Goal: Task Accomplishment & Management: Manage account settings

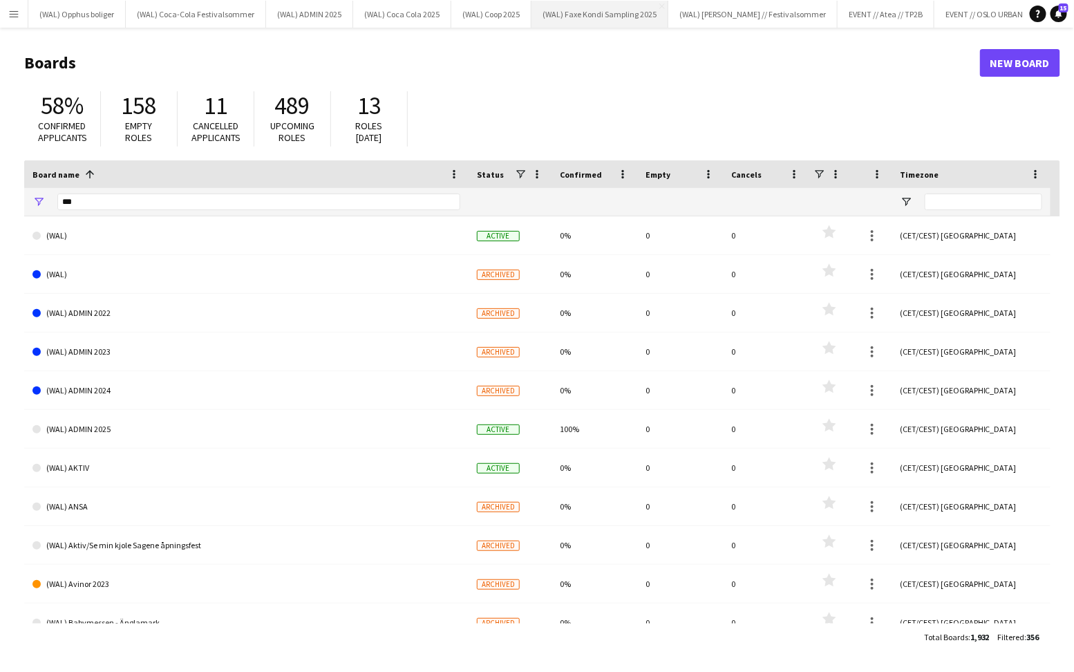
scroll to position [0, 276]
click at [326, 198] on input "***" at bounding box center [258, 202] width 403 height 17
type input "*"
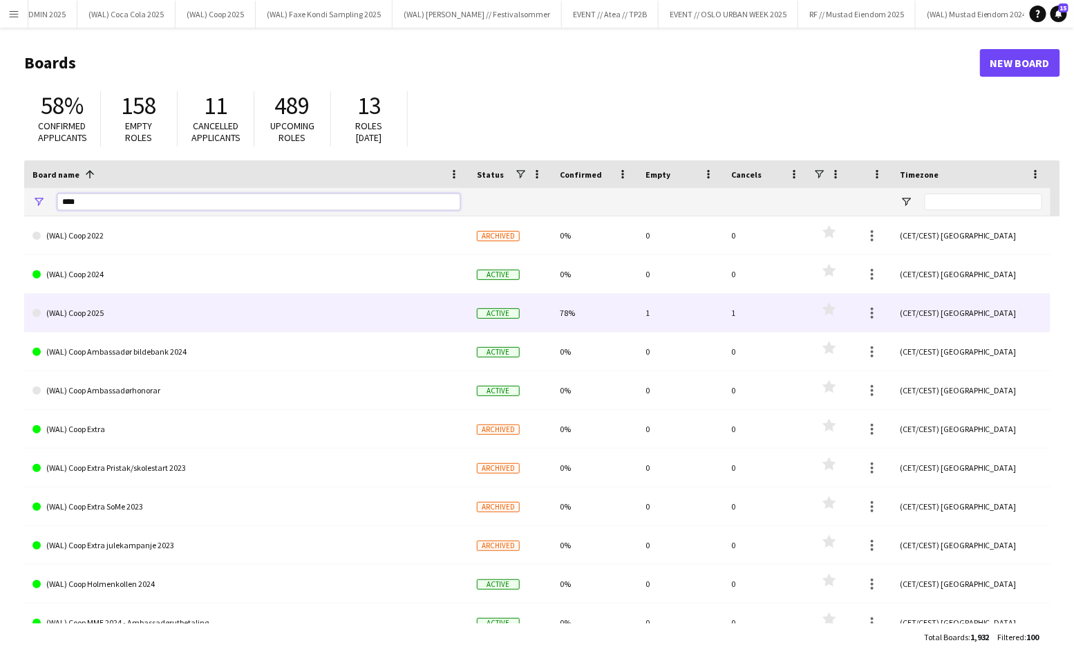
type input "****"
click at [149, 308] on link "(WAL) Coop 2025" at bounding box center [246, 313] width 428 height 39
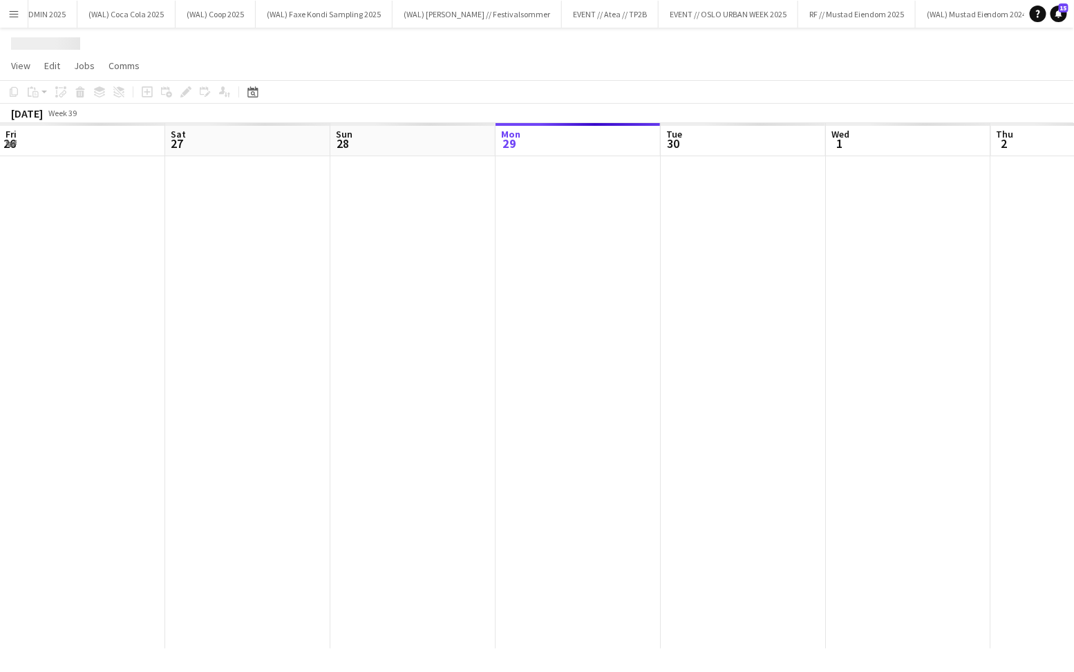
scroll to position [0, 330]
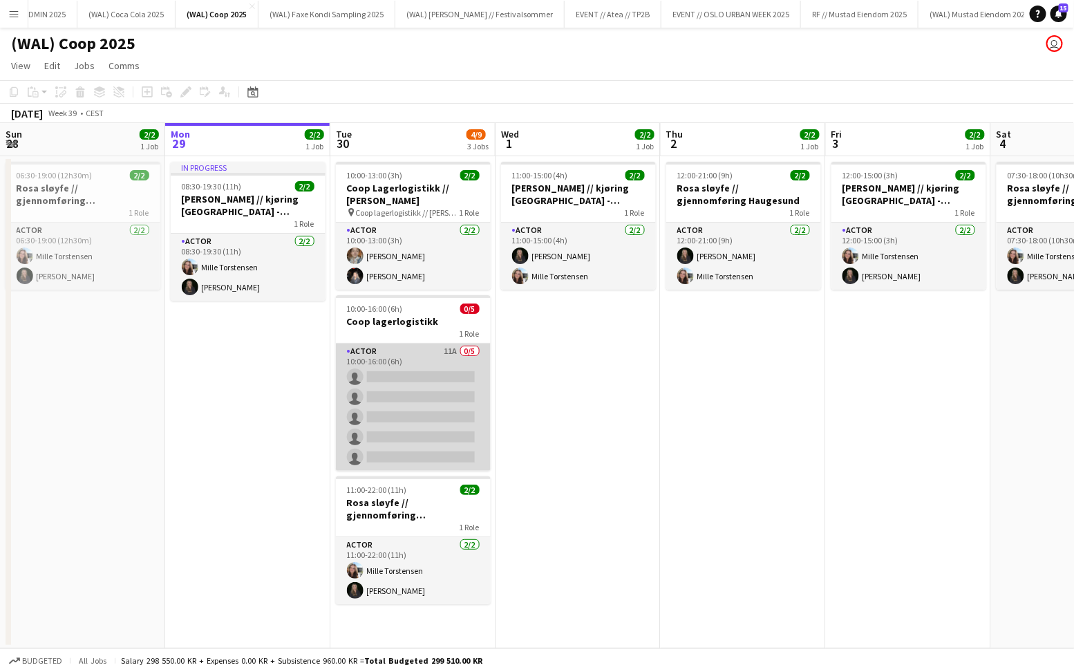
click at [422, 368] on app-card-role "Actor 11A 0/5 10:00-16:00 (6h) single-neutral-actions single-neutral-actions si…" at bounding box center [413, 407] width 155 height 127
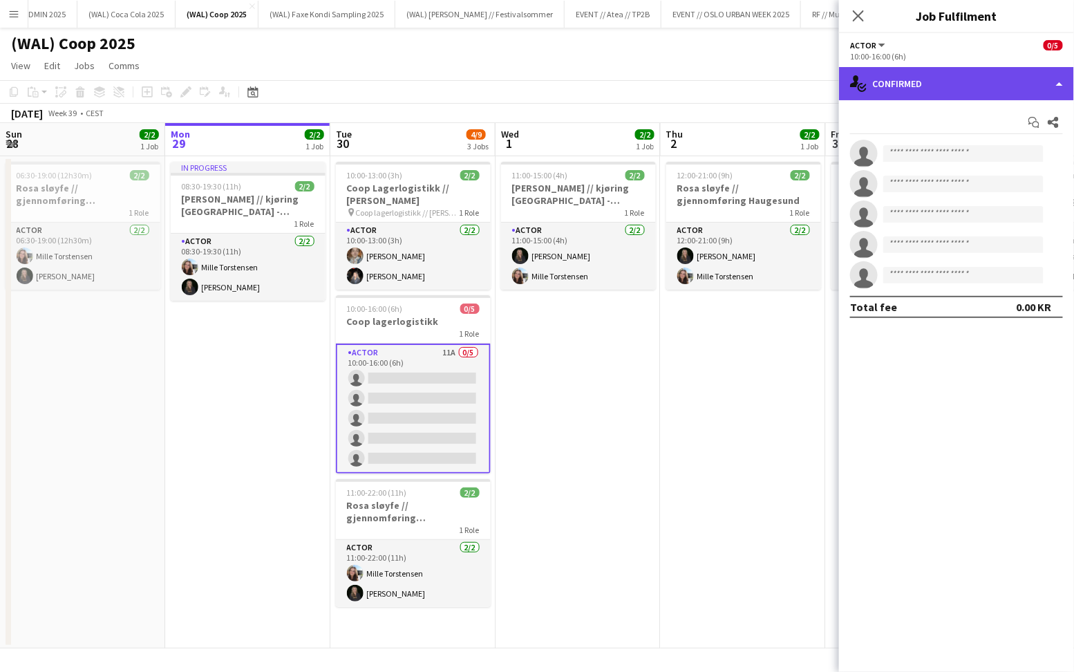
click at [926, 78] on div "single-neutral-actions-check-2 Confirmed" at bounding box center [956, 83] width 235 height 33
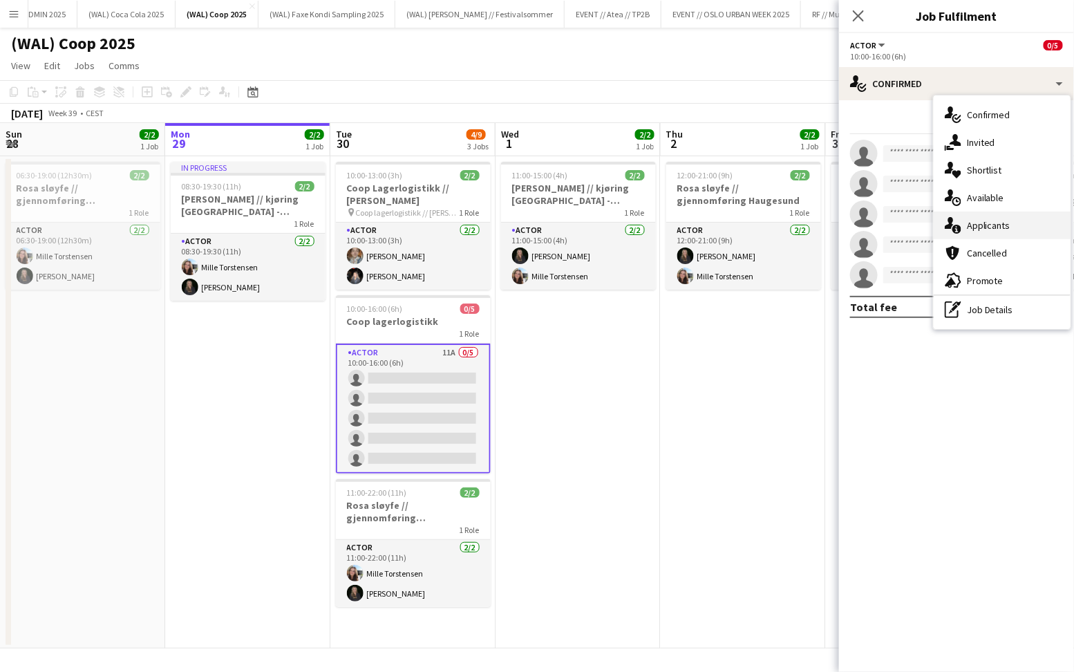
click at [964, 228] on div "single-neutral-actions-information Applicants" at bounding box center [1002, 226] width 137 height 28
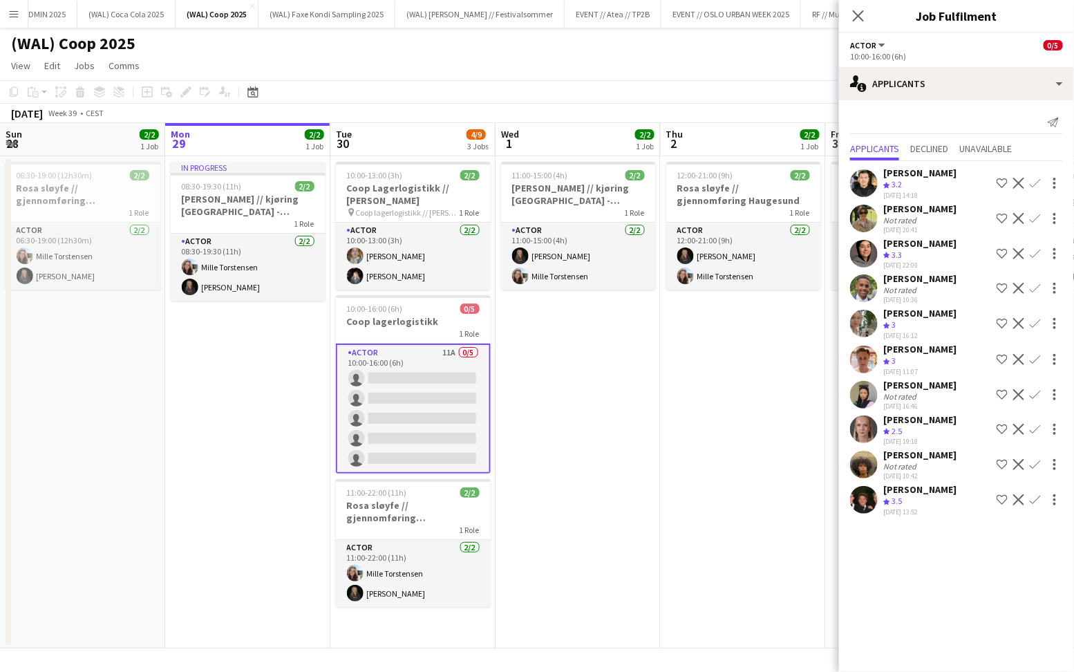
click at [904, 489] on div "[PERSON_NAME]" at bounding box center [920, 489] width 73 height 12
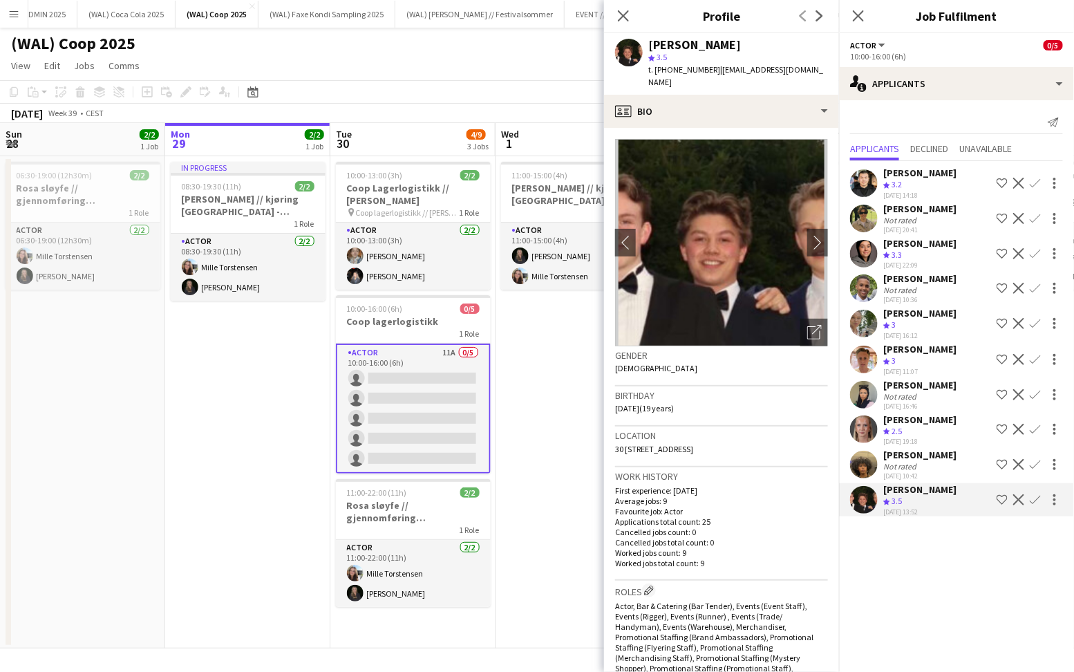
click at [916, 384] on div "[PERSON_NAME]" at bounding box center [920, 385] width 73 height 12
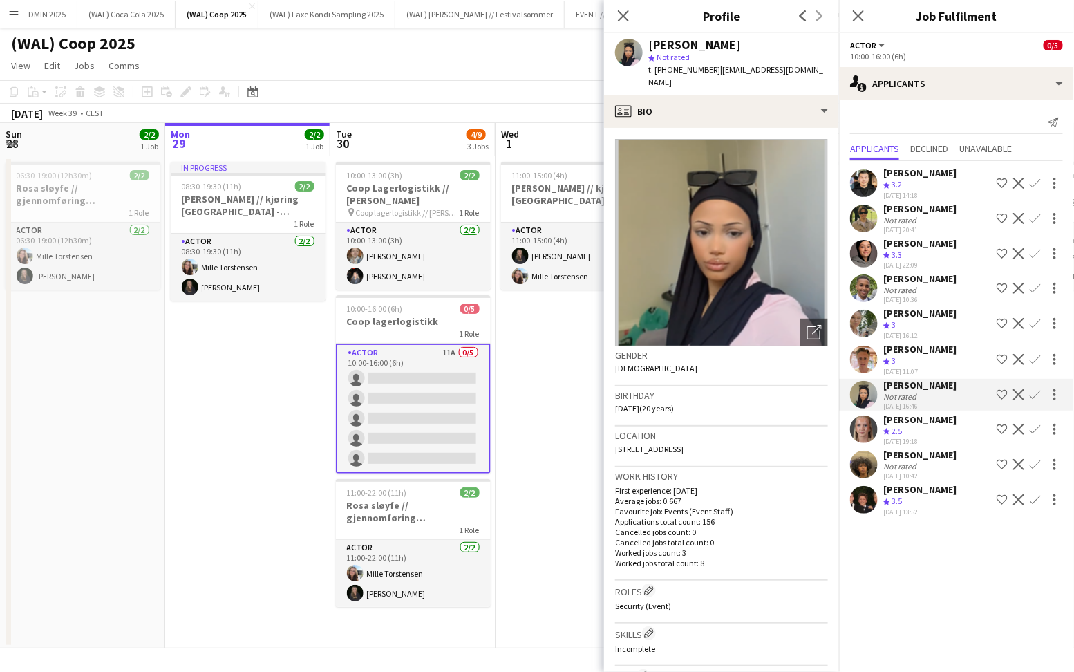
click at [919, 353] on div "[PERSON_NAME]" at bounding box center [920, 349] width 73 height 12
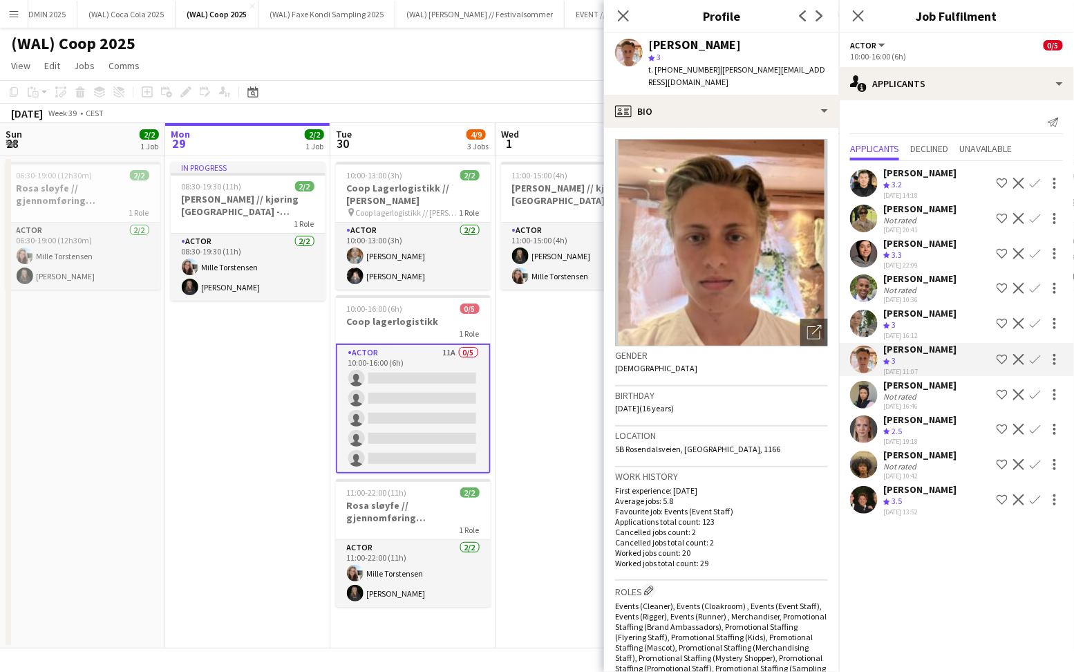
click at [888, 250] on app-icon "Crew rating" at bounding box center [887, 255] width 7 height 10
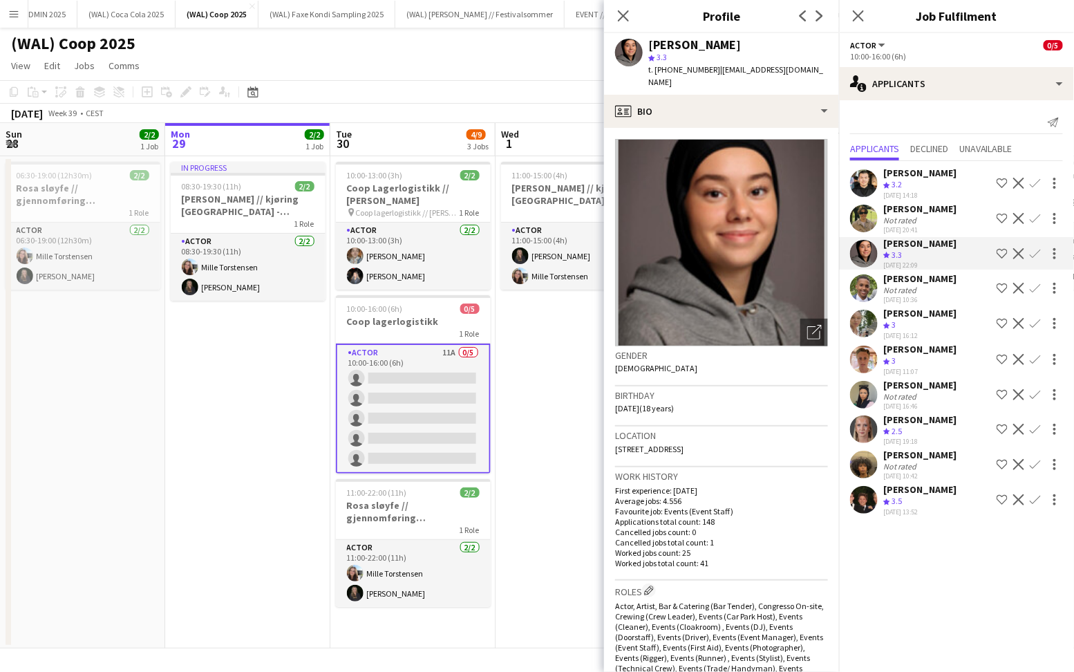
click at [881, 204] on div "[PERSON_NAME] Not rated [DATE] 20:41 Shortlist crew Decline Confirm" at bounding box center [956, 219] width 235 height 32
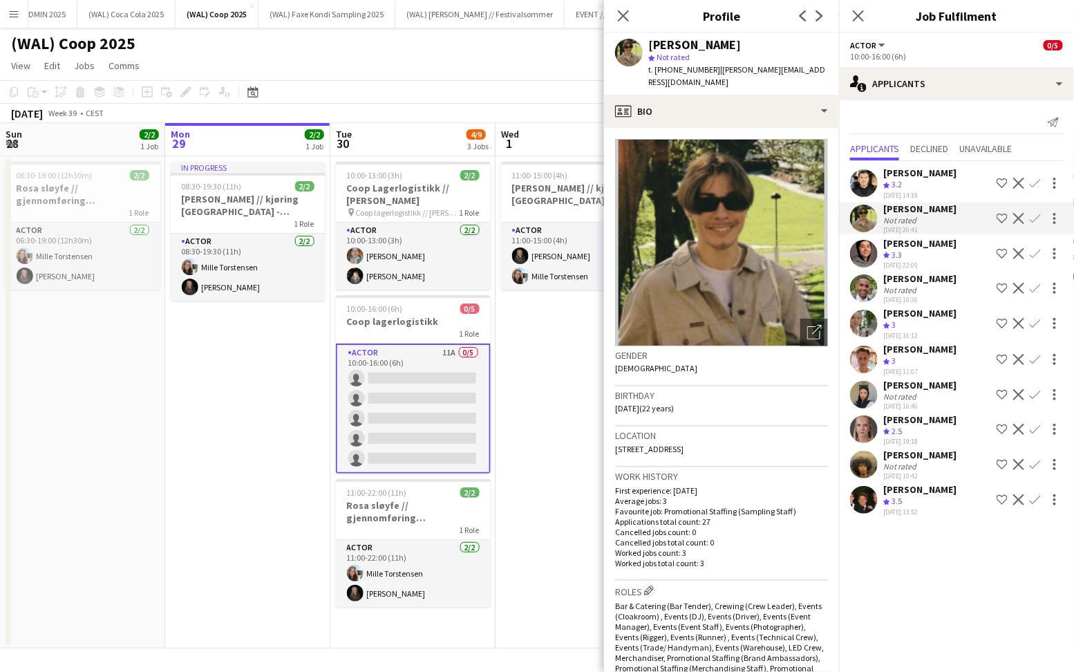
click at [881, 186] on div "[PERSON_NAME] Crew rating 3.2 [DATE] 14:18 Shortlist crew Decline Confirm" at bounding box center [956, 183] width 235 height 33
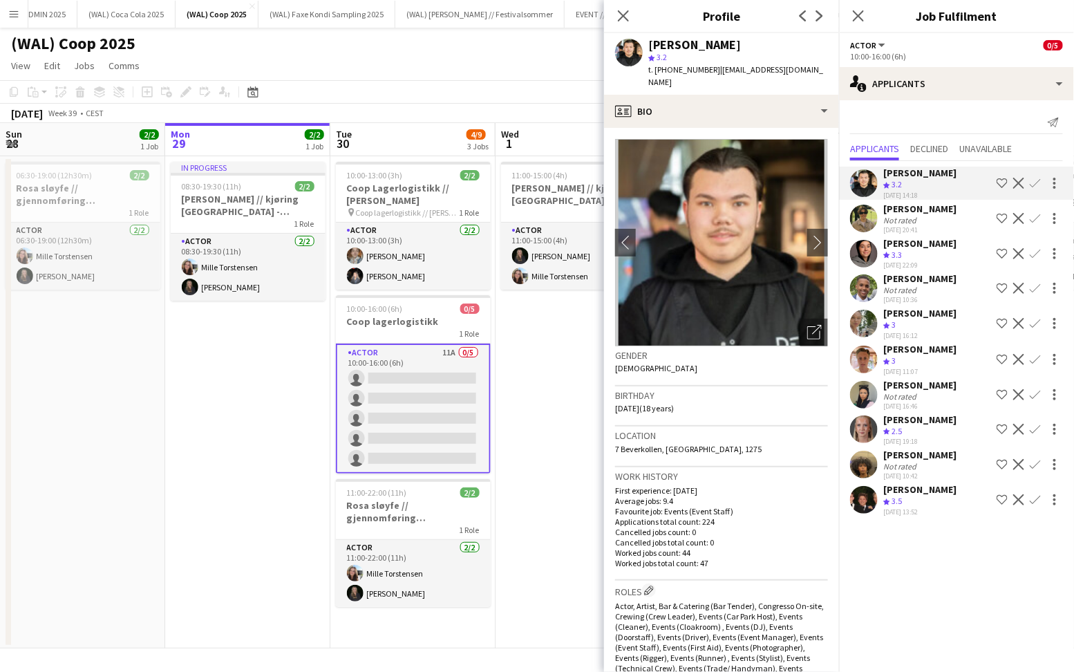
click at [878, 217] on div "[PERSON_NAME] Not rated [DATE] 20:41 Shortlist crew Decline Confirm" at bounding box center [956, 219] width 235 height 32
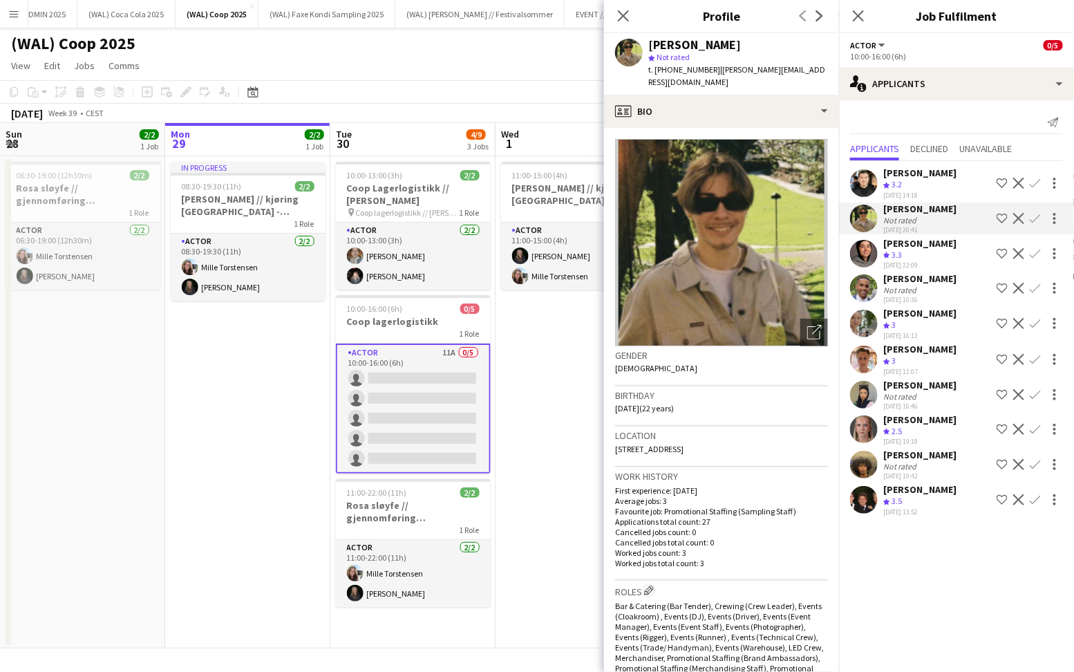
click at [873, 315] on app-user-avatar at bounding box center [864, 324] width 28 height 28
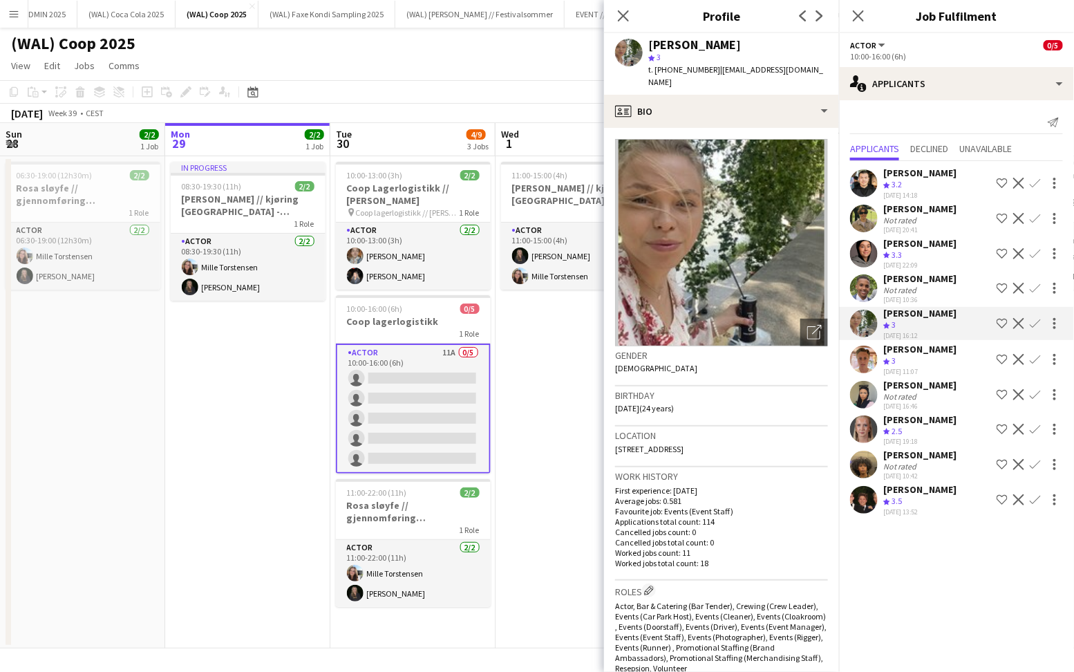
click at [1037, 325] on app-icon "Confirm" at bounding box center [1035, 323] width 11 height 11
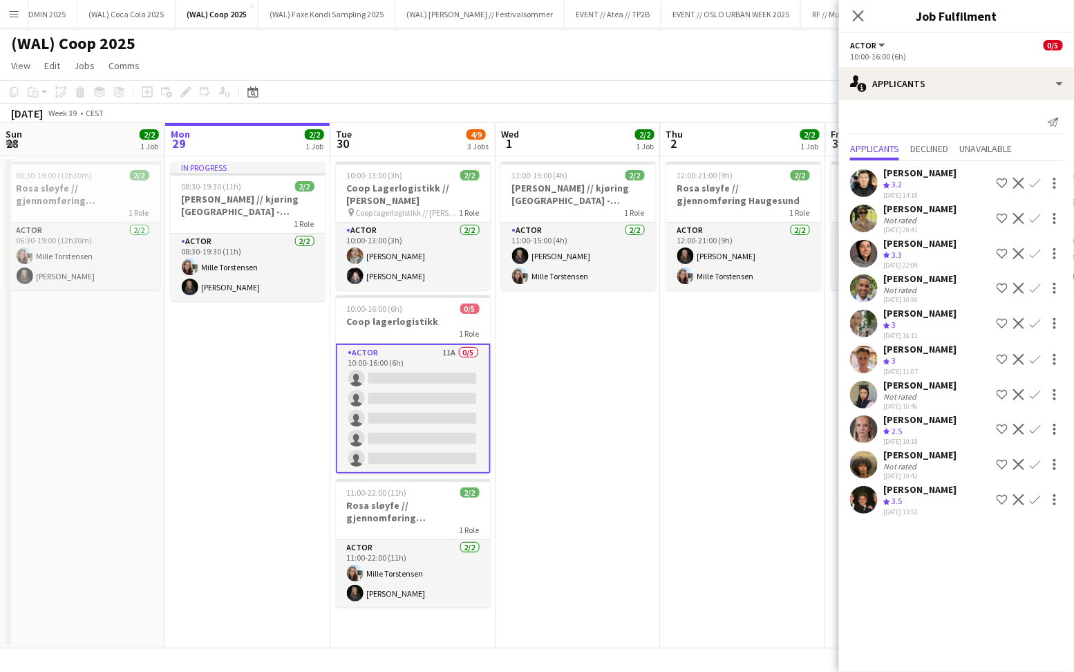
click at [1040, 325] on app-icon "Confirm" at bounding box center [1035, 323] width 11 height 11
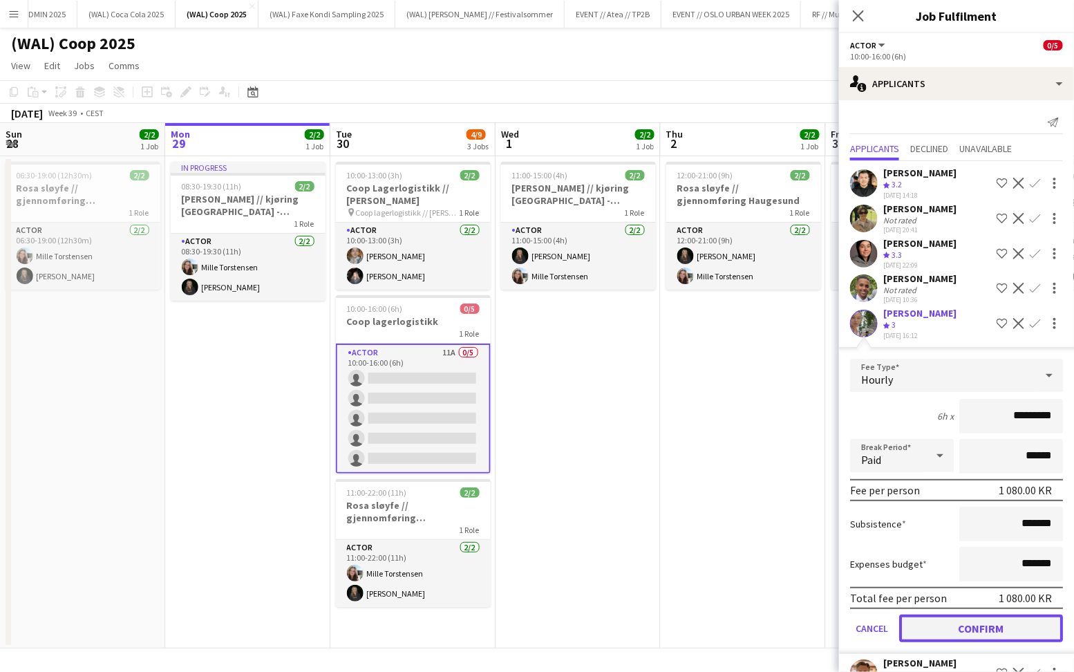
click at [957, 626] on button "Confirm" at bounding box center [981, 629] width 164 height 28
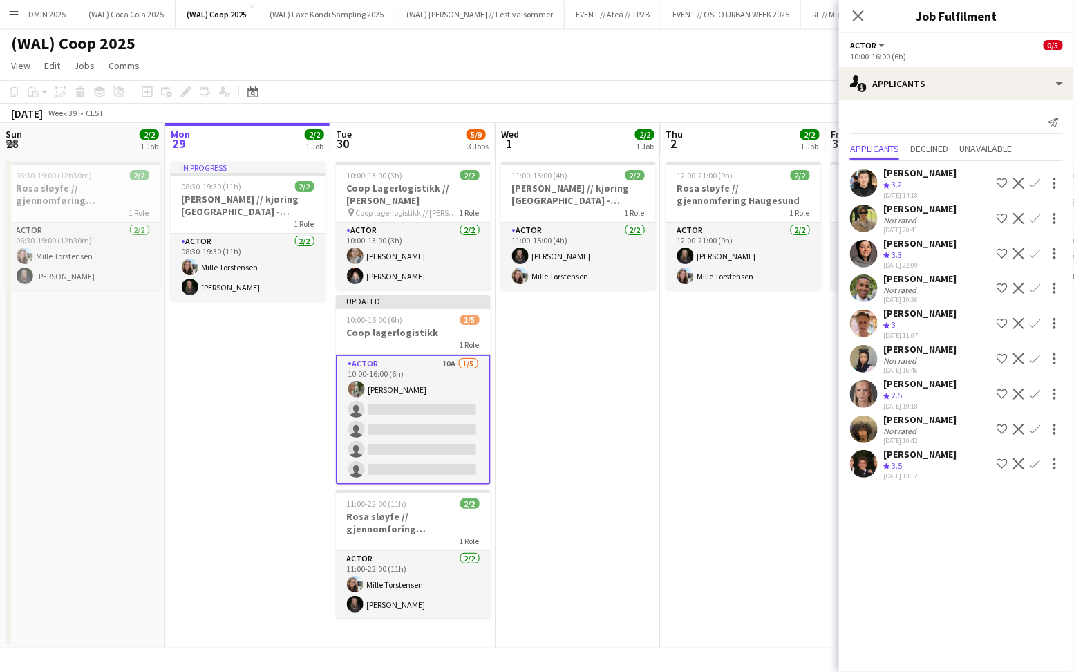
click at [1035, 463] on app-icon "Confirm" at bounding box center [1035, 463] width 11 height 11
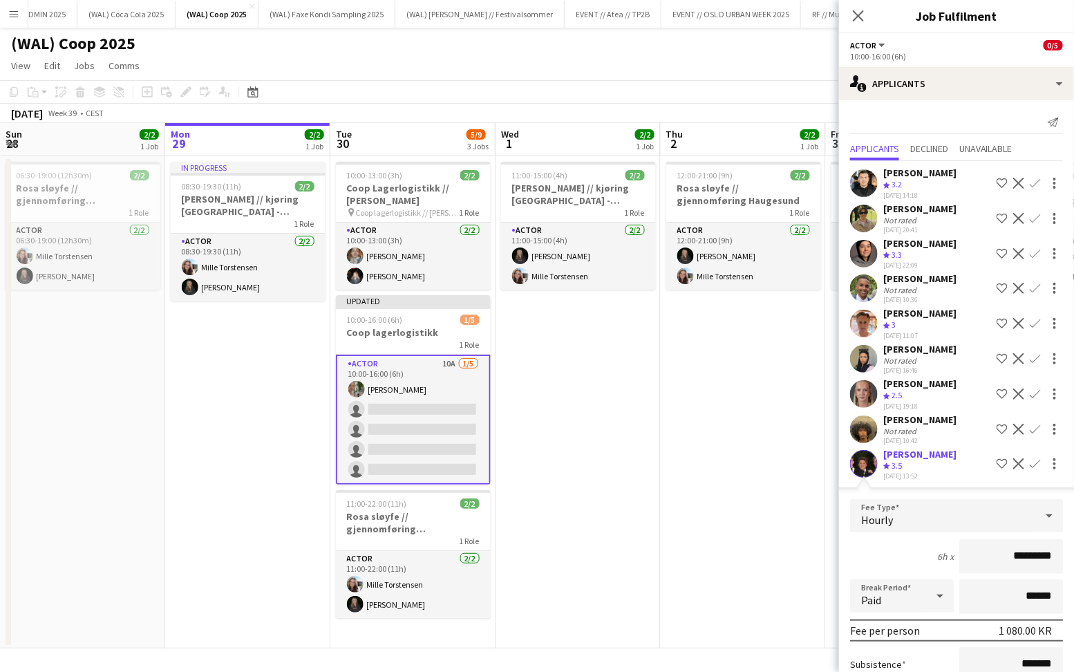
scroll to position [134, 0]
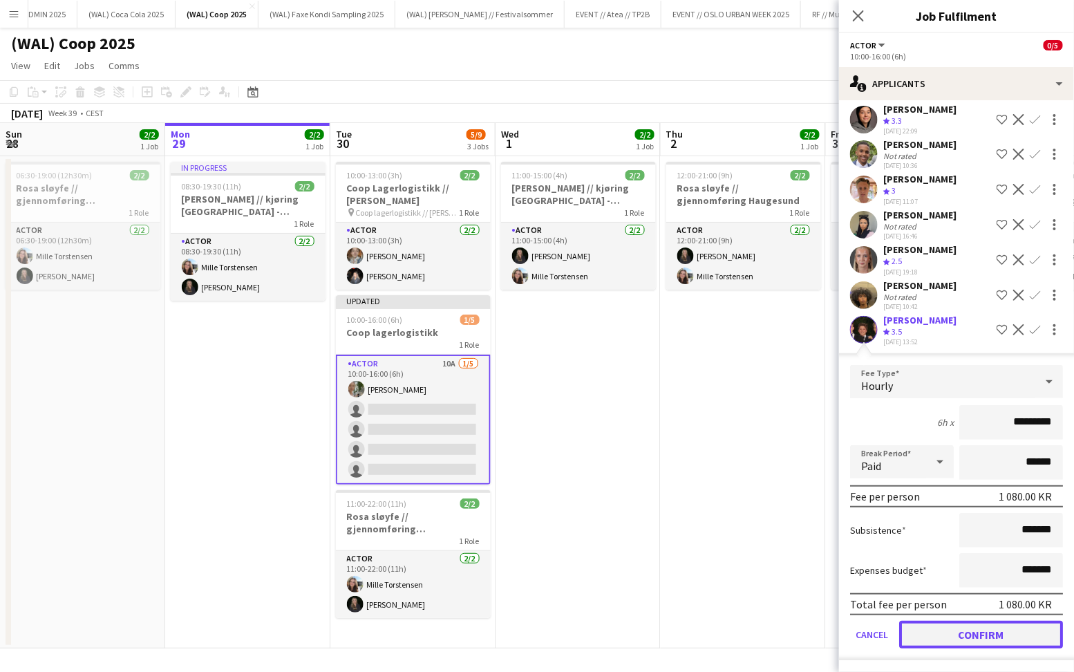
click at [948, 632] on button "Confirm" at bounding box center [981, 635] width 164 height 28
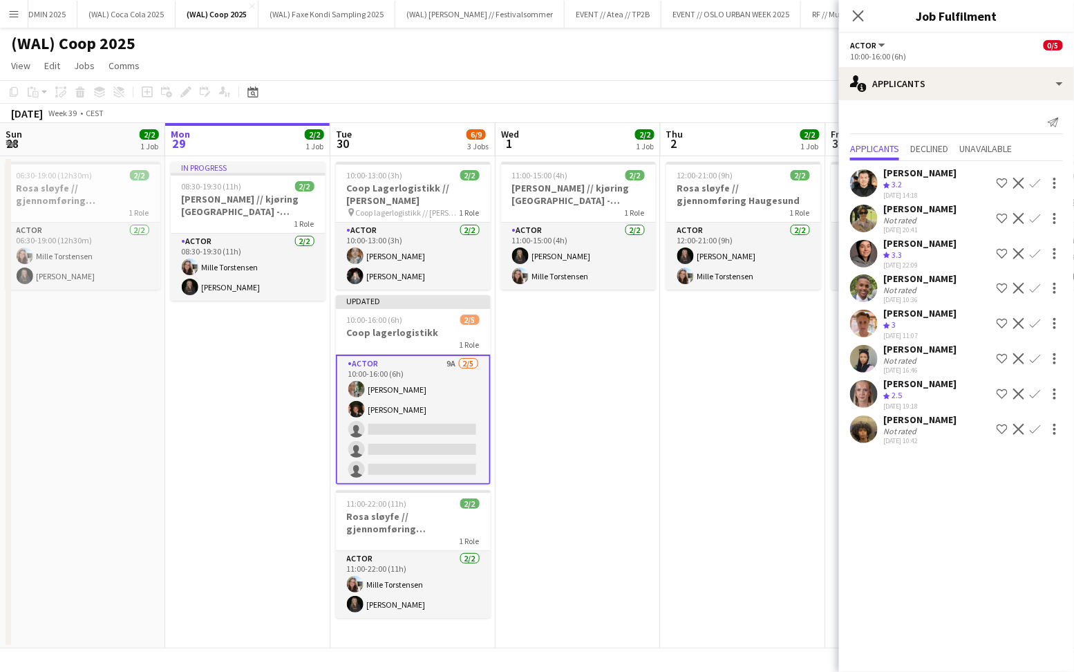
click at [913, 393] on div "Crew rating 2.5" at bounding box center [920, 396] width 73 height 12
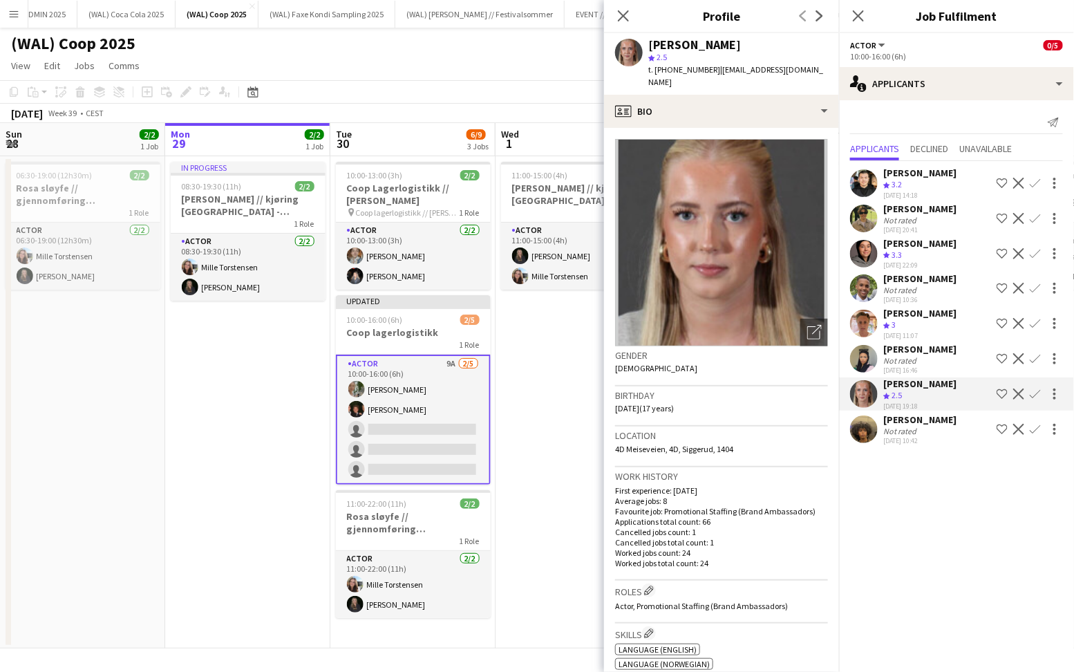
click at [928, 184] on div "Crew rating 3.2" at bounding box center [920, 185] width 73 height 12
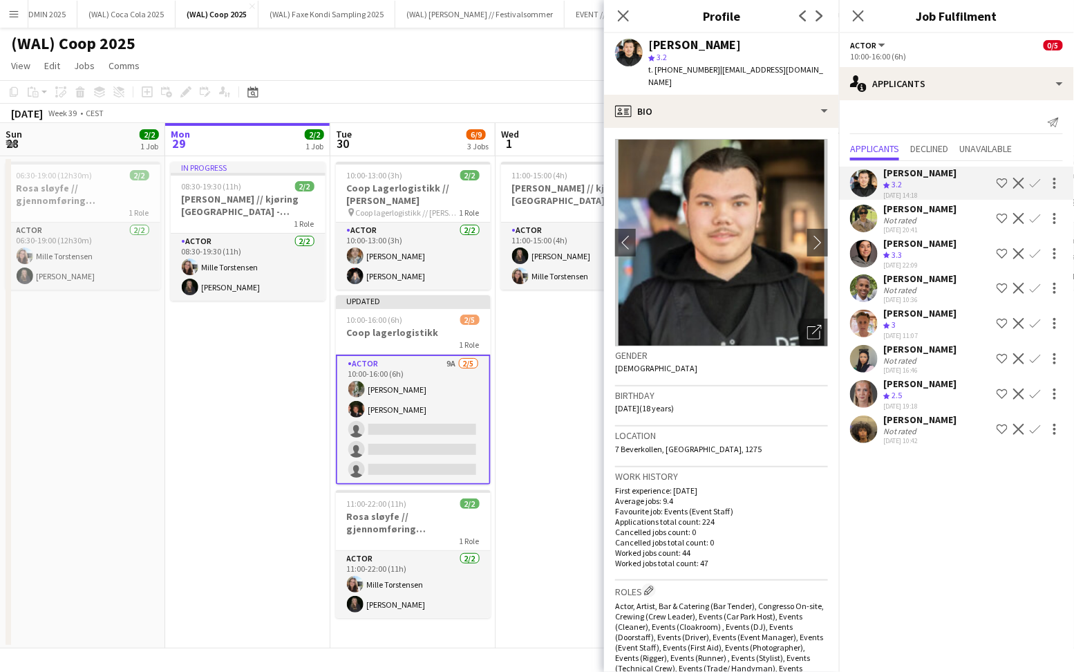
click at [919, 209] on div "[PERSON_NAME]" at bounding box center [920, 209] width 73 height 12
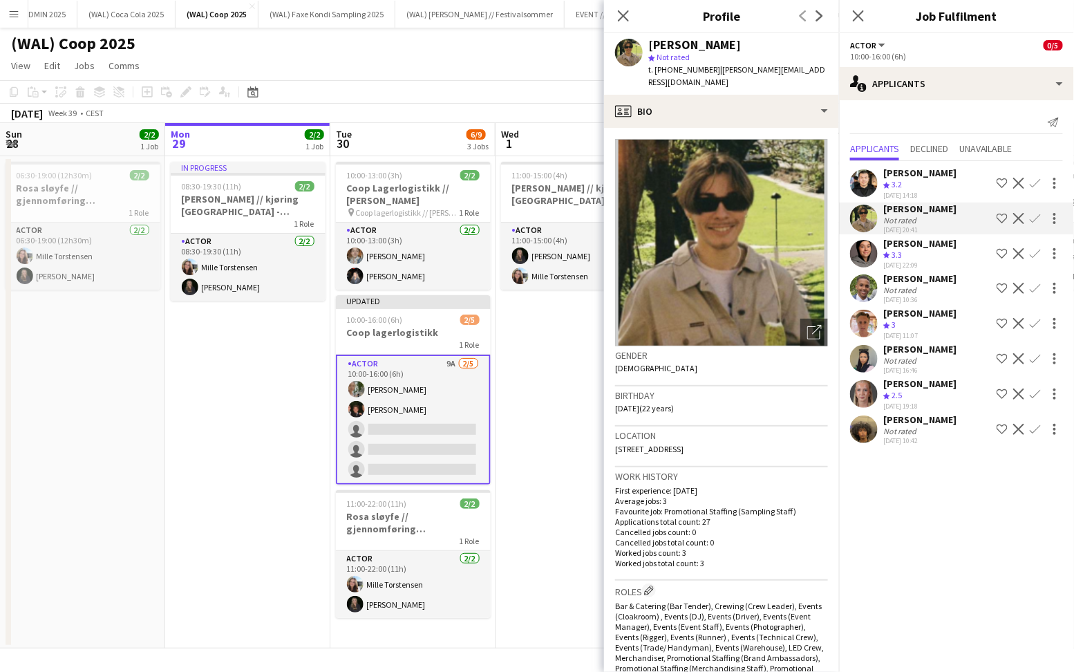
click at [903, 272] on div "[PERSON_NAME] Crew rating 3.2 [DATE] 14:18 Shortlist crew Decline Confirm [PERS…" at bounding box center [956, 304] width 235 height 286
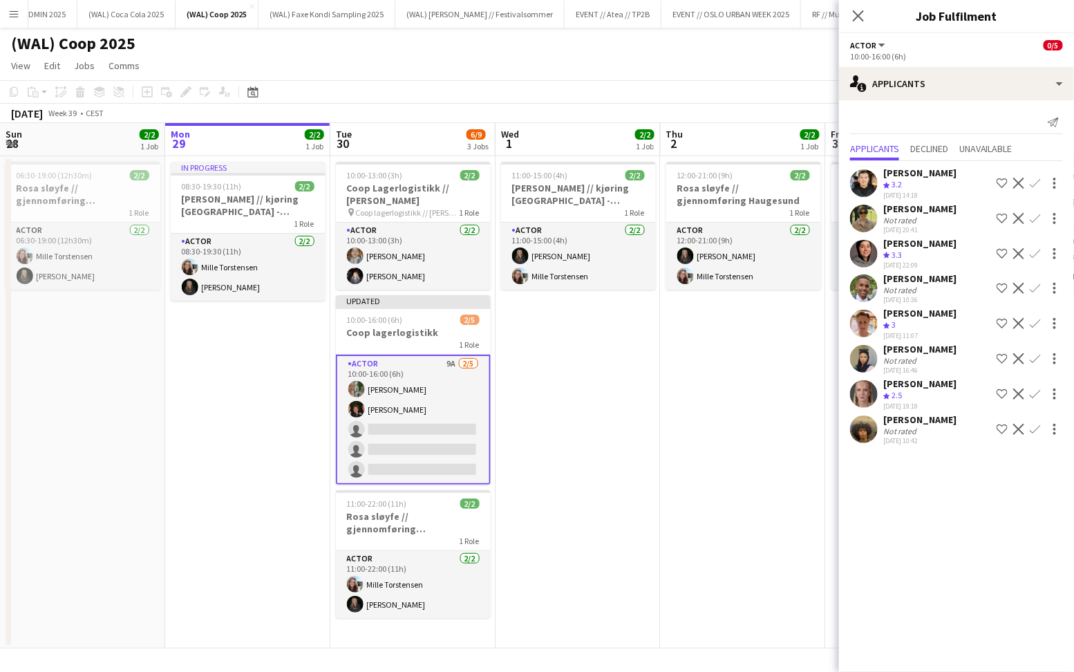
click at [904, 283] on div "[PERSON_NAME]" at bounding box center [920, 278] width 73 height 12
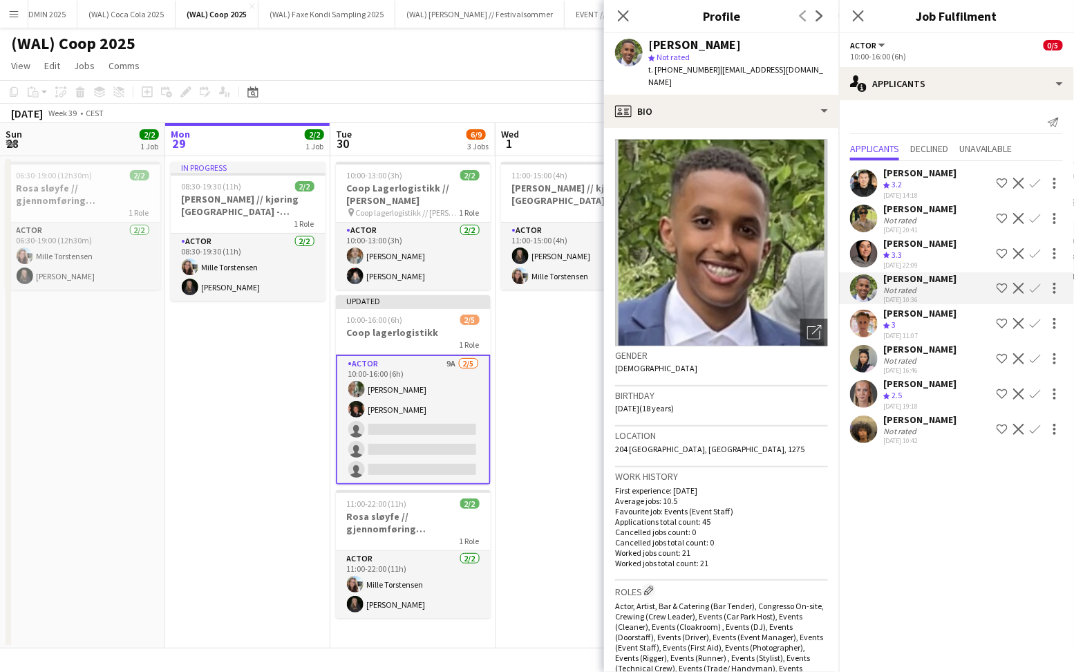
click at [902, 318] on div "[PERSON_NAME]" at bounding box center [920, 313] width 73 height 12
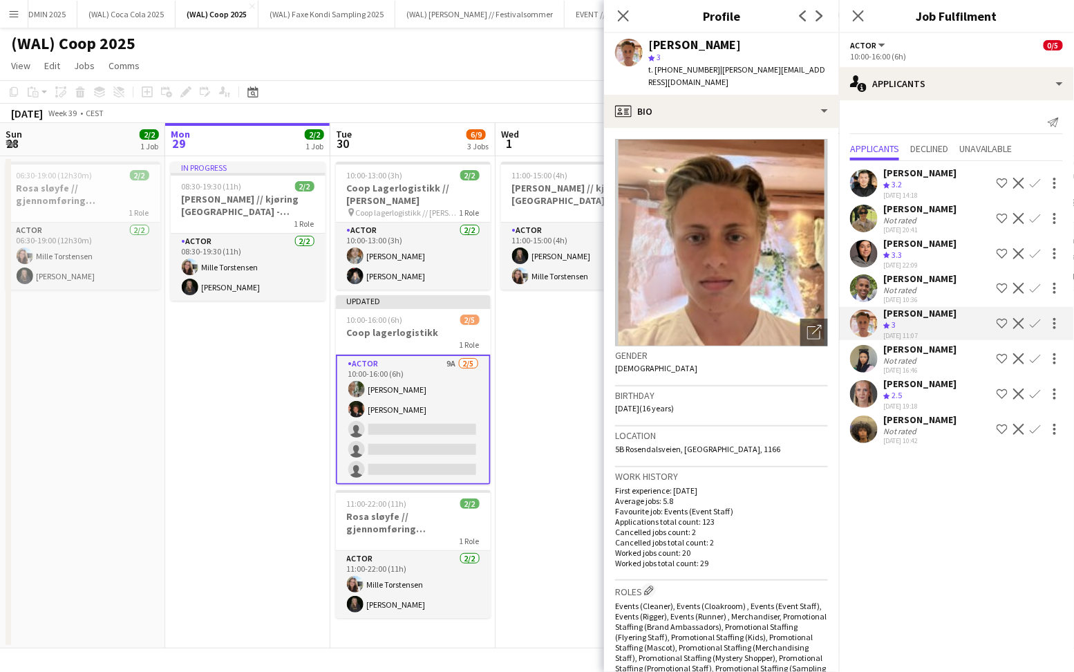
click at [899, 357] on div "Not rated" at bounding box center [902, 360] width 36 height 10
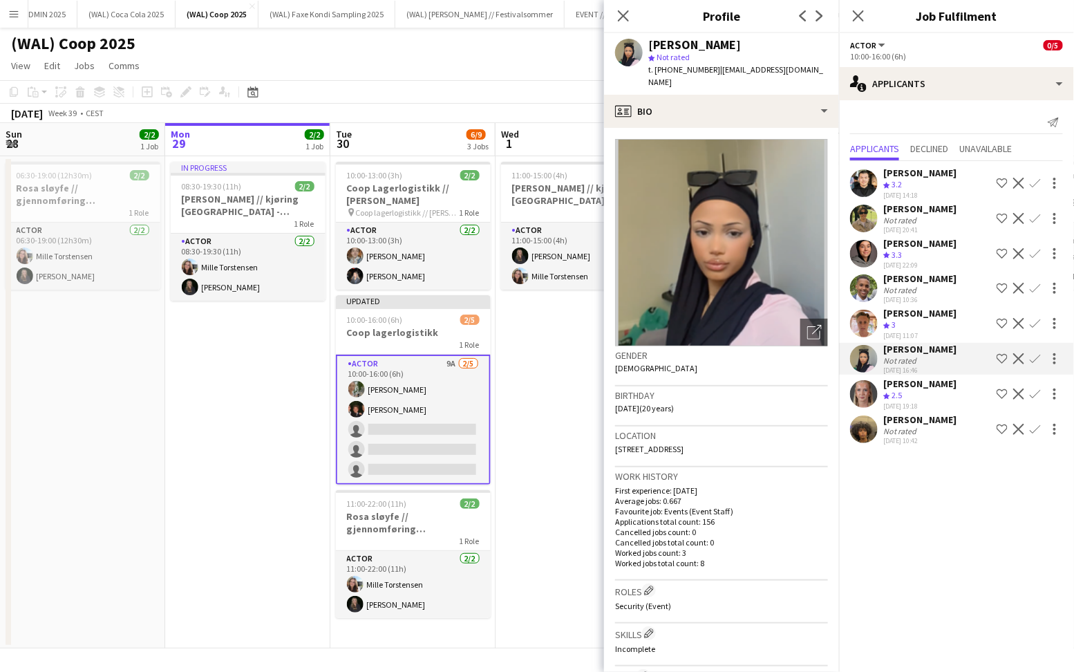
click at [899, 409] on div "[DATE] 19:18" at bounding box center [920, 406] width 73 height 9
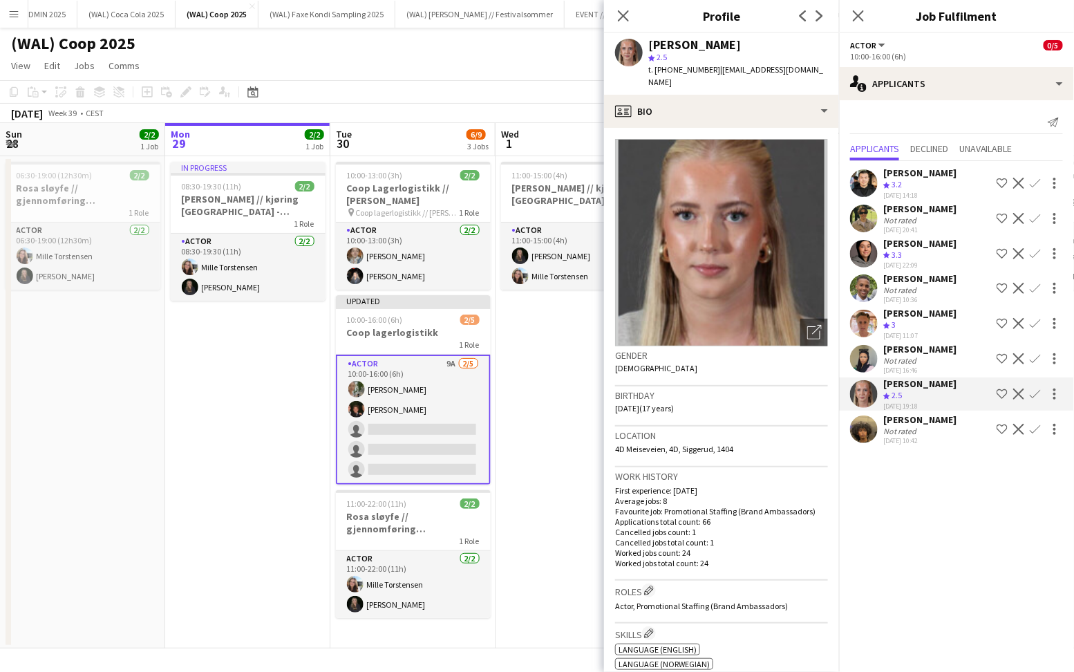
click at [888, 424] on div "[PERSON_NAME]" at bounding box center [920, 419] width 73 height 12
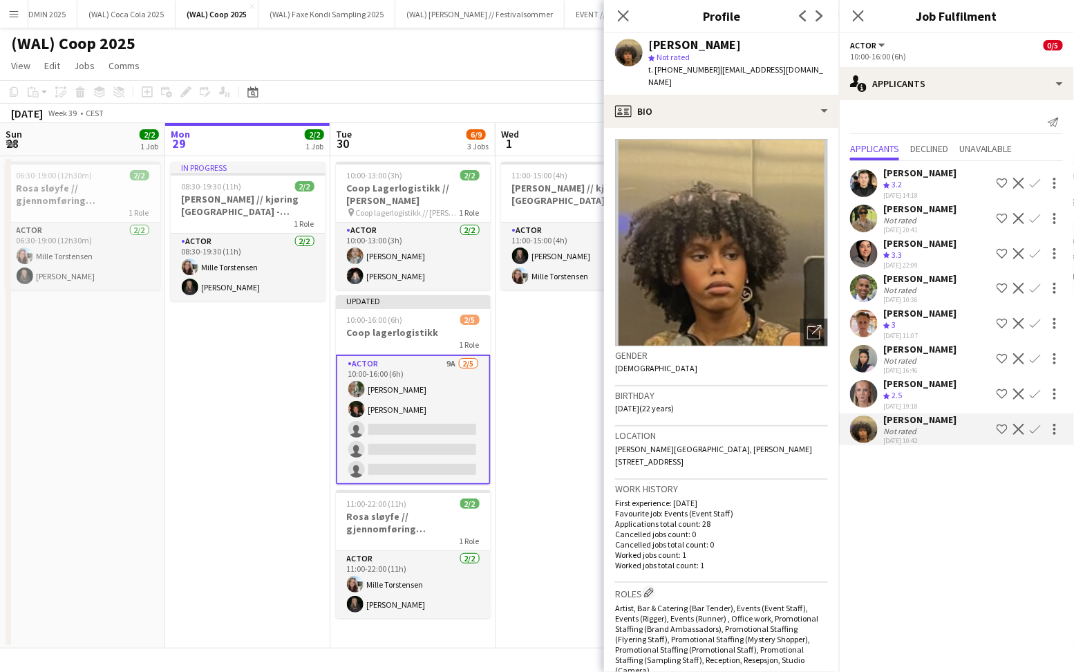
click at [906, 297] on div "[DATE] 10:36" at bounding box center [920, 299] width 73 height 9
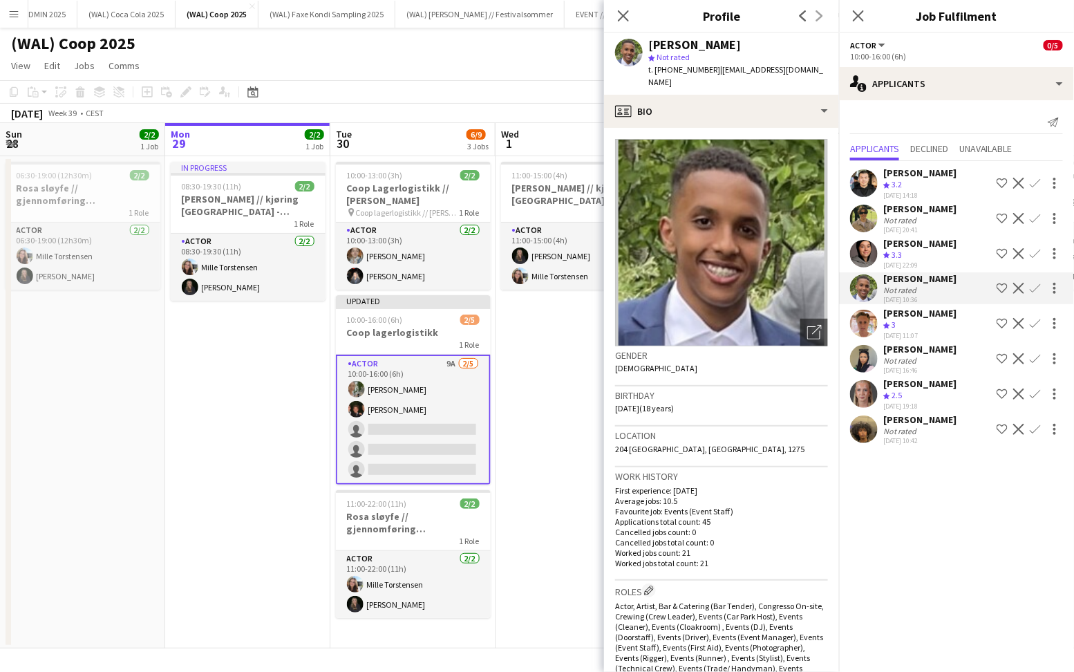
click at [905, 217] on div "Not rated" at bounding box center [902, 220] width 36 height 10
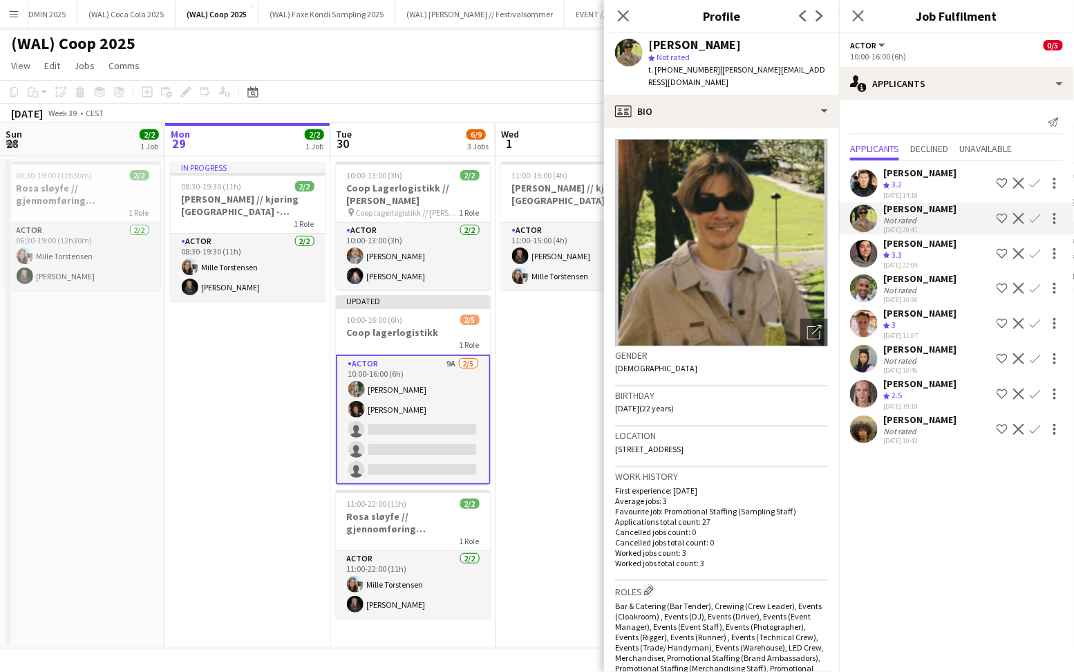
click at [895, 250] on span "3.3" at bounding box center [897, 255] width 10 height 10
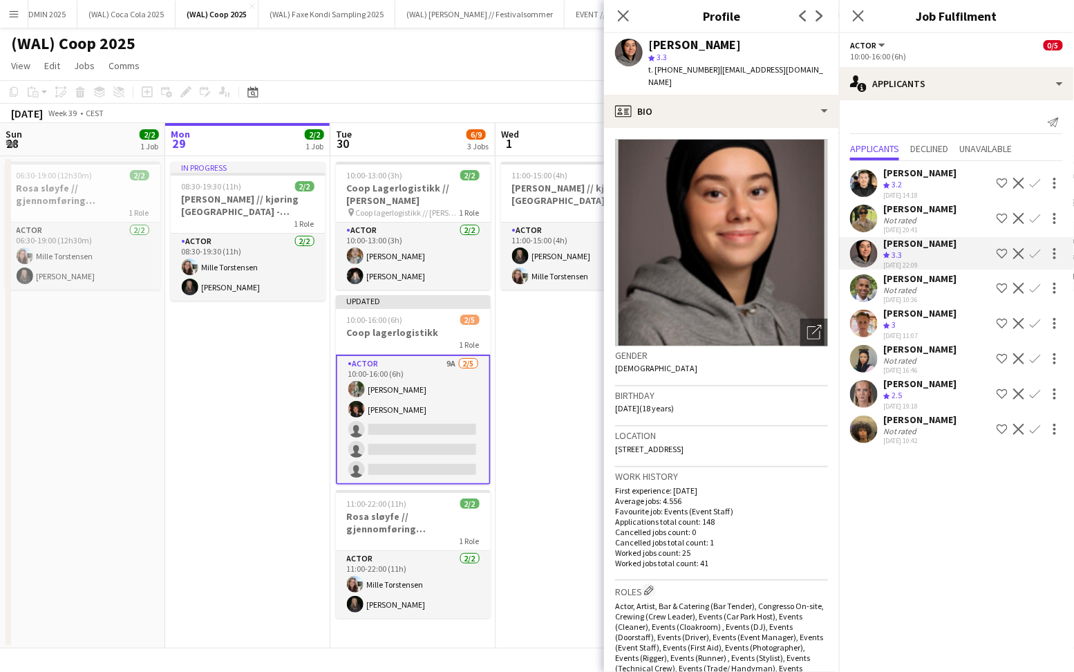
click at [892, 191] on div "[DATE] 14:18" at bounding box center [920, 195] width 73 height 9
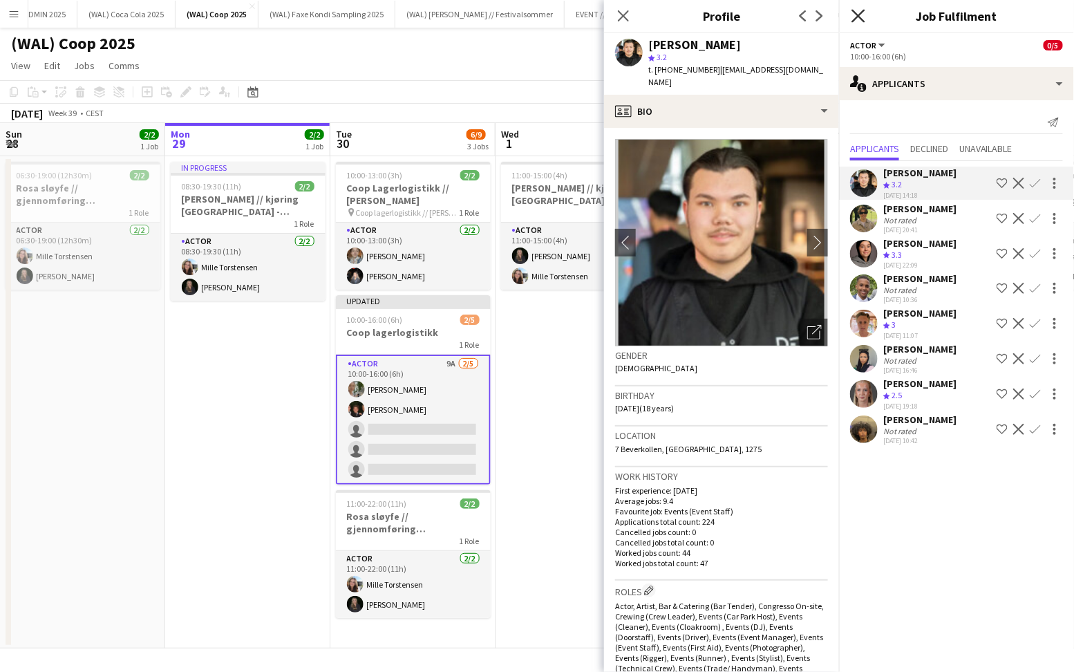
click at [858, 17] on icon at bounding box center [858, 15] width 13 height 13
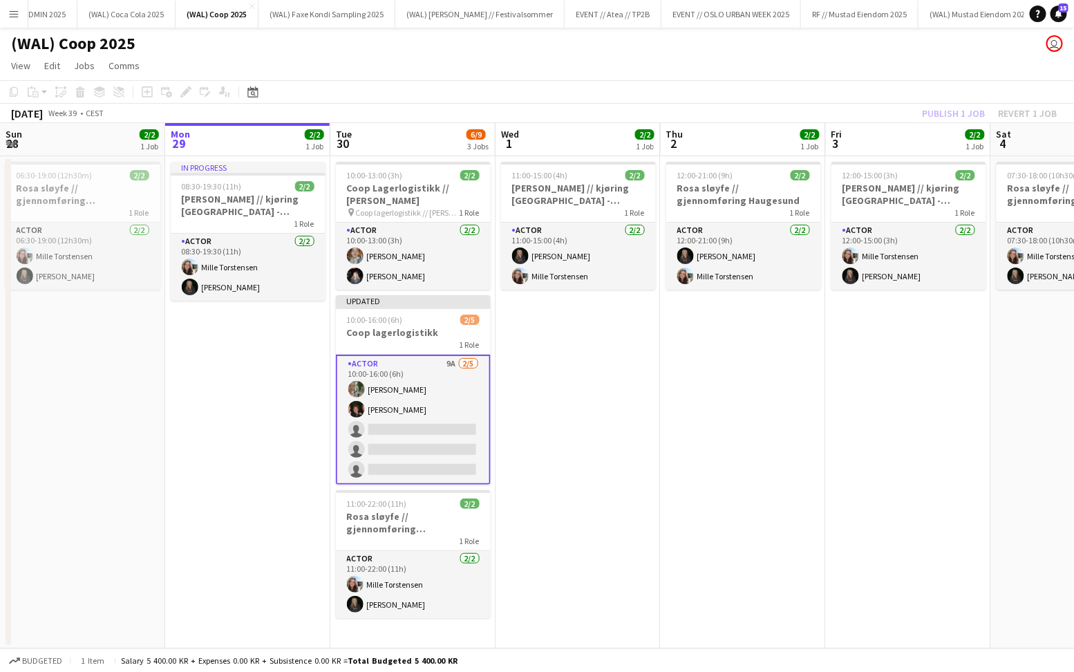
click at [353, 371] on app-card-role "Actor 9A [DATE] 10:00-16:00 (6h) [PERSON_NAME] single-neutral-actions single-ne…" at bounding box center [413, 420] width 155 height 130
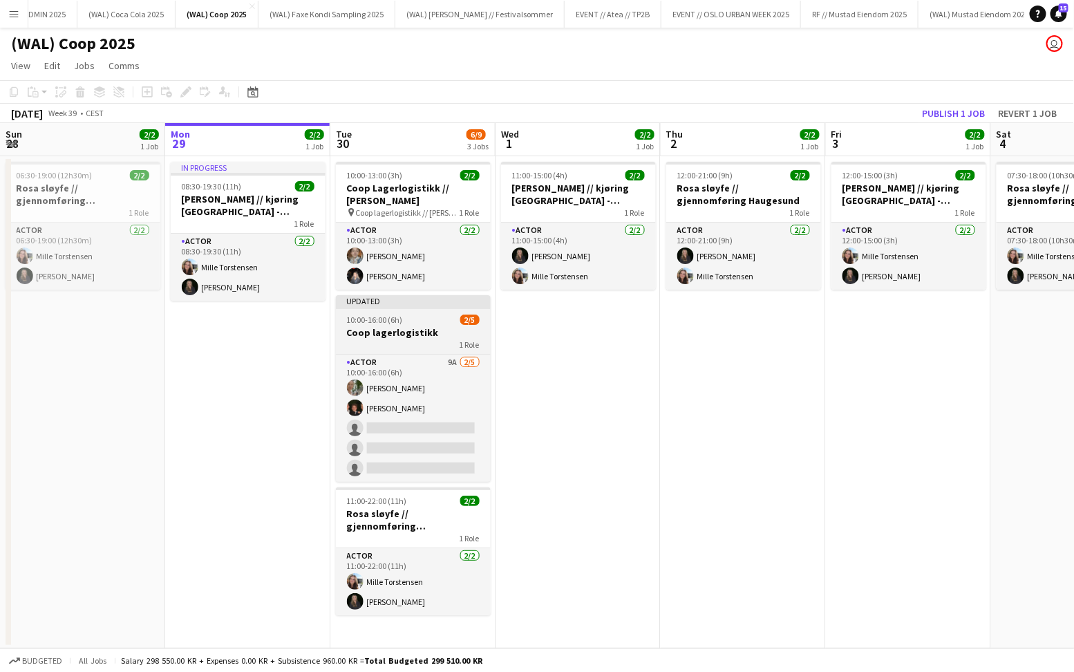
click at [393, 319] on span "10:00-16:00 (6h)" at bounding box center [375, 320] width 56 height 10
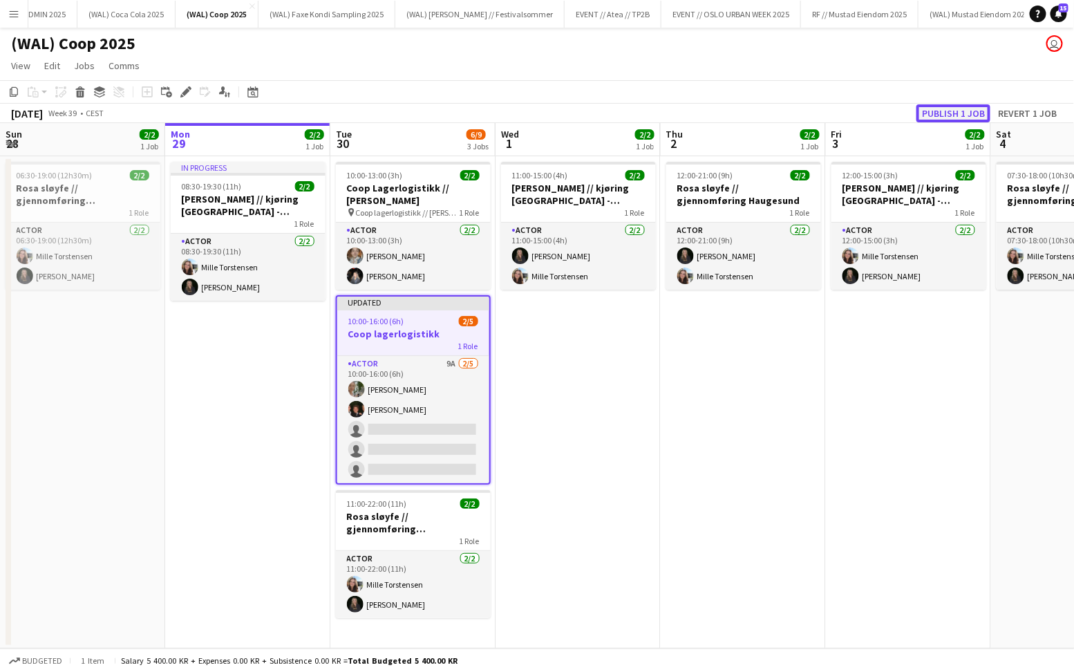
click at [924, 116] on button "Publish 1 job" at bounding box center [954, 113] width 74 height 18
